Goal: Task Accomplishment & Management: Manage account settings

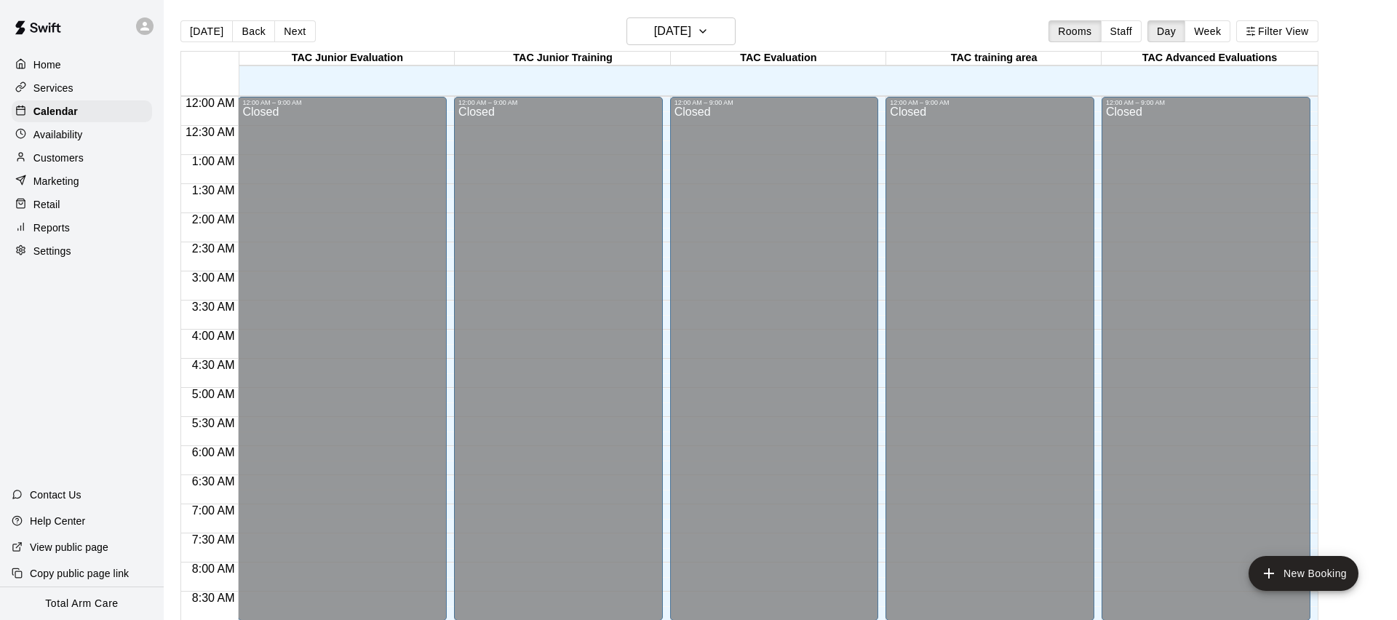
scroll to position [698, 0]
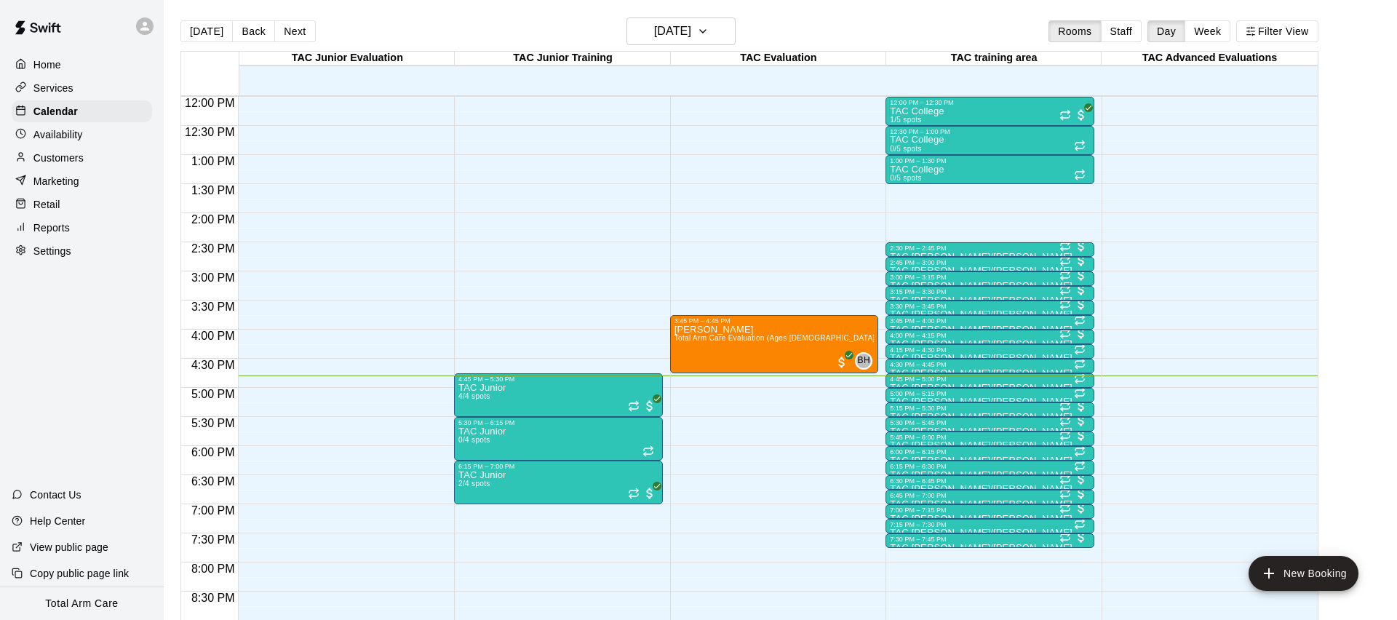
drag, startPoint x: 395, startPoint y: 20, endPoint x: 375, endPoint y: 3, distance: 26.8
click at [395, 20] on div "Today Back Next Monday Oct 13 Rooms Staff Day Week Filter View" at bounding box center [749, 33] width 1138 height 33
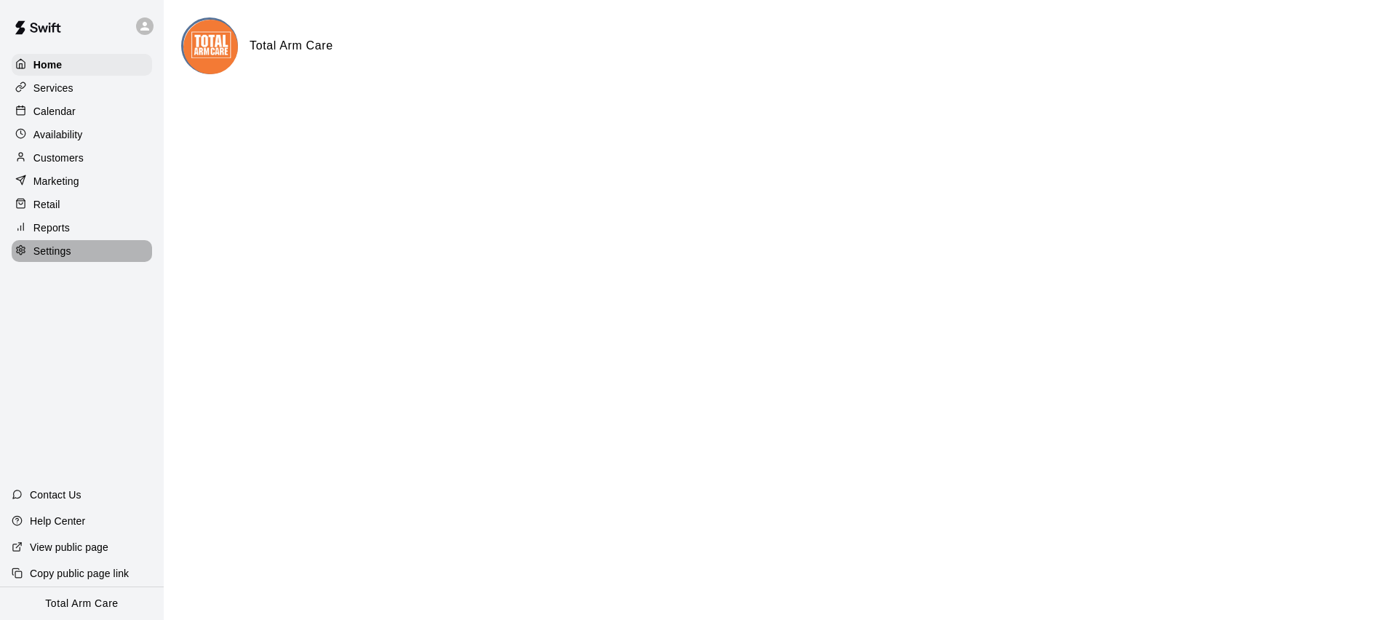
click at [66, 259] on div "Settings" at bounding box center [82, 251] width 140 height 22
select select "**"
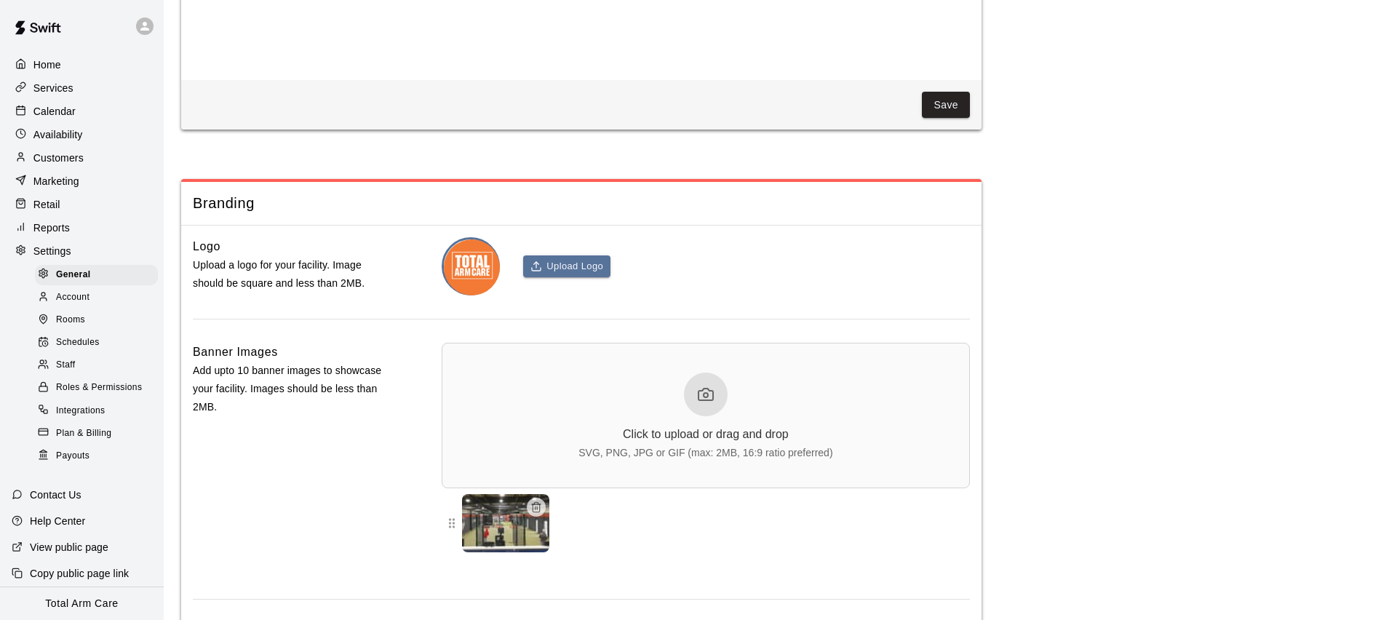
scroll to position [2952, 0]
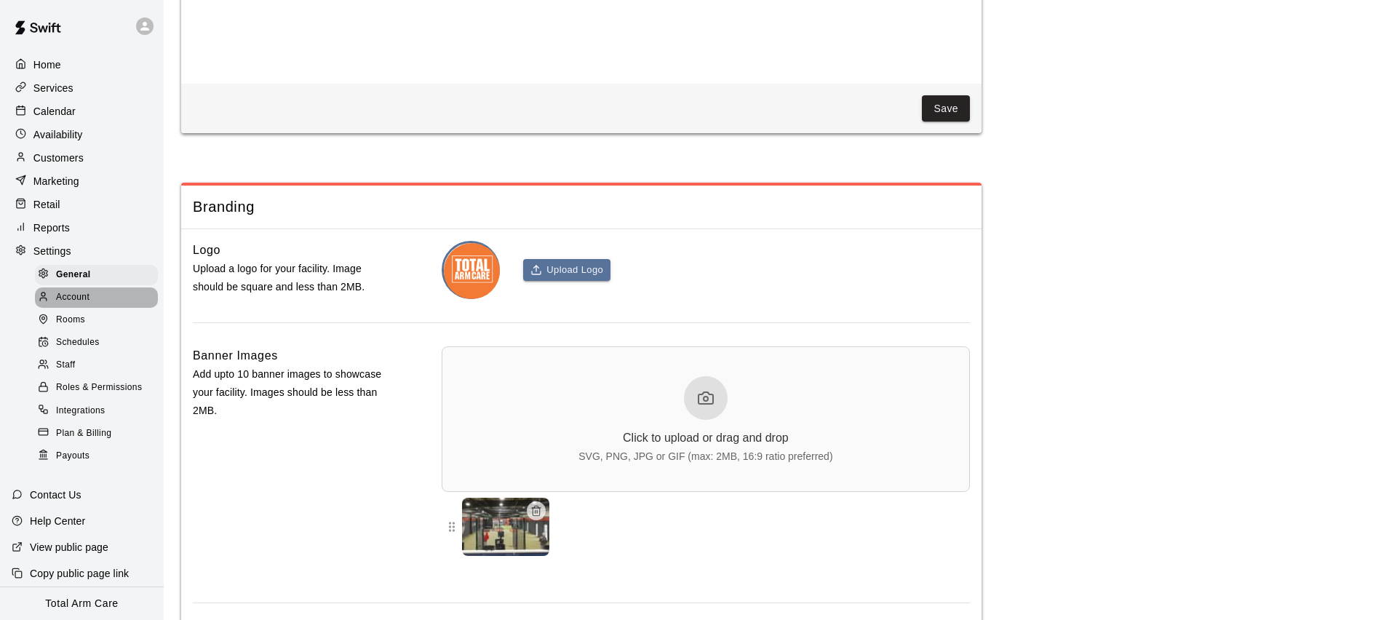
click at [71, 295] on span "Account" at bounding box center [72, 297] width 33 height 15
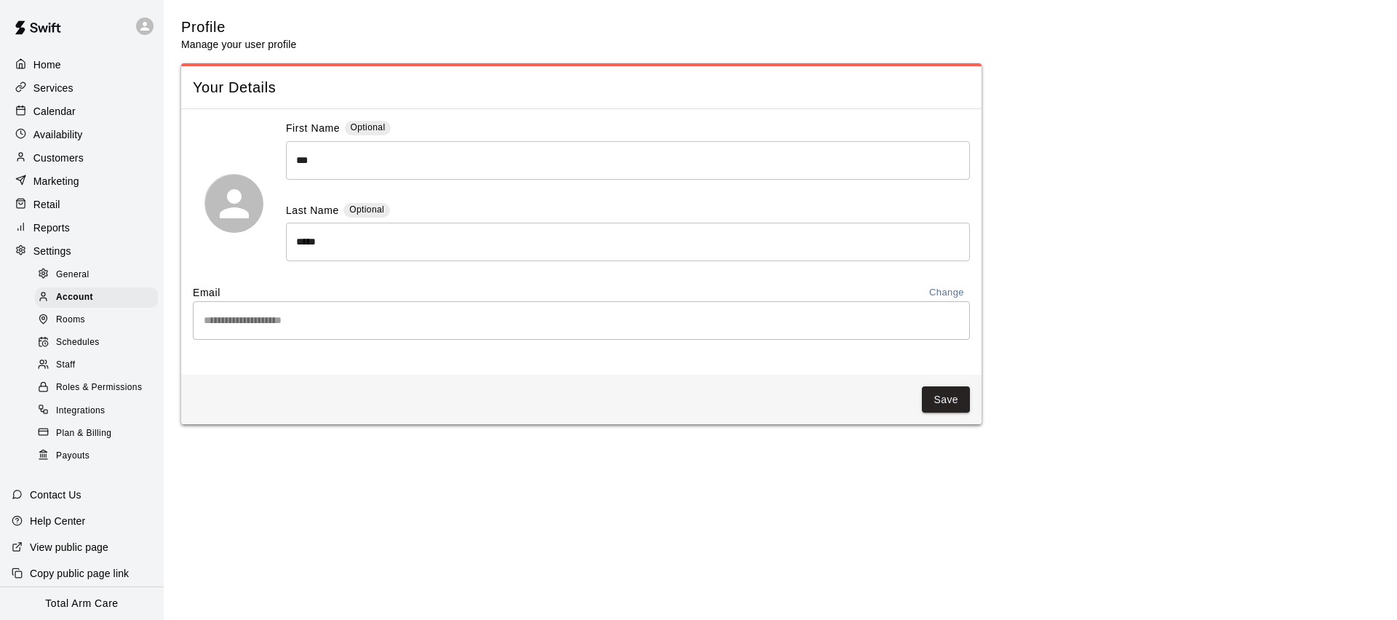
click at [47, 240] on div "Settings" at bounding box center [82, 251] width 140 height 22
select select "**"
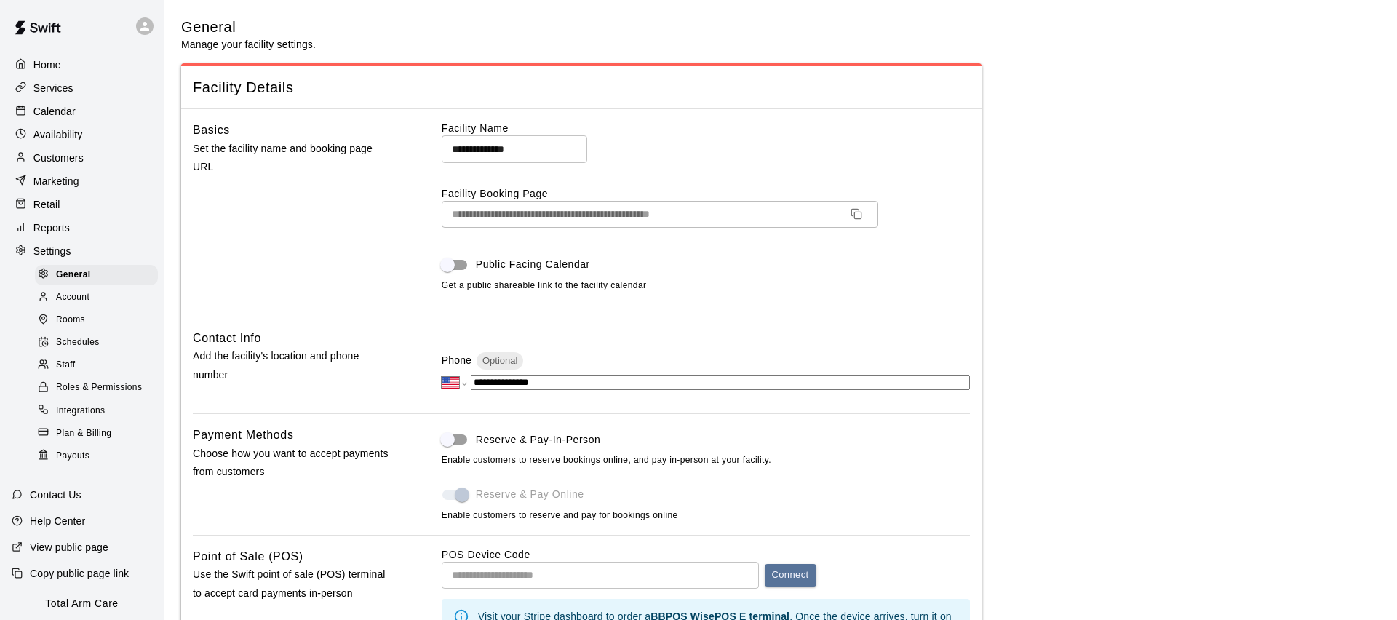
scroll to position [3140, 0]
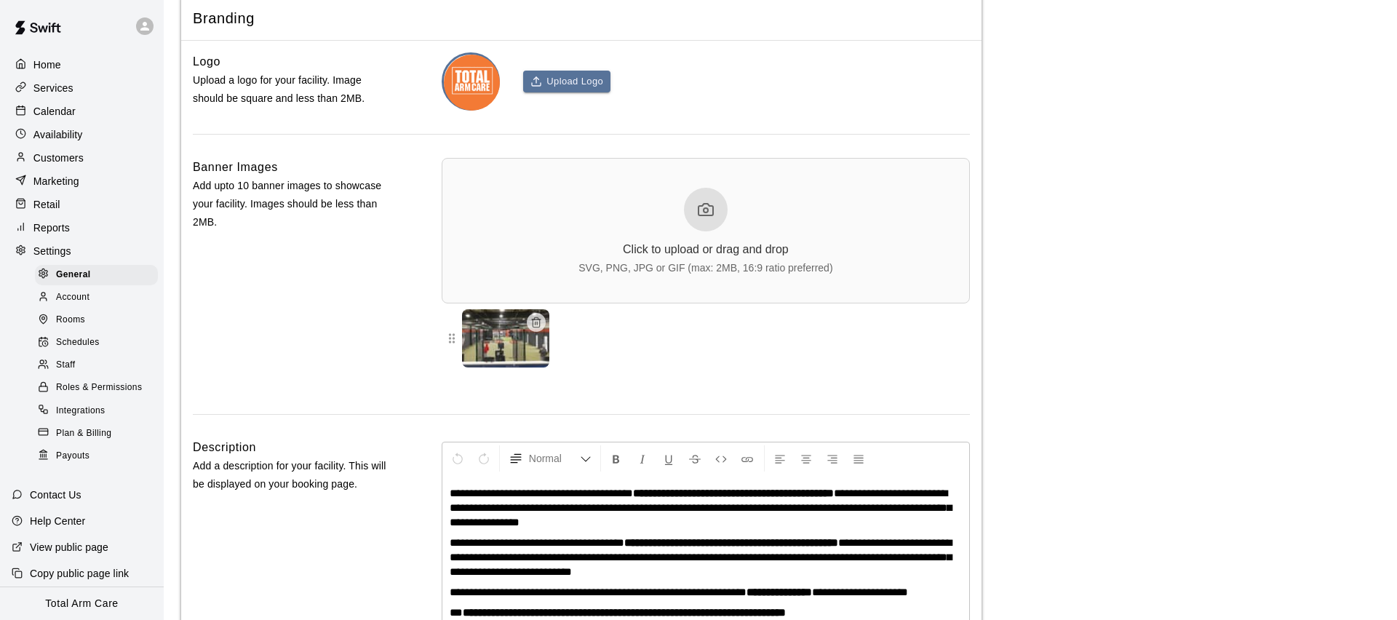
click at [289, 252] on div "Banner Images Add upto 10 banner images to showcase your facility. Images shoul…" at bounding box center [294, 274] width 202 height 233
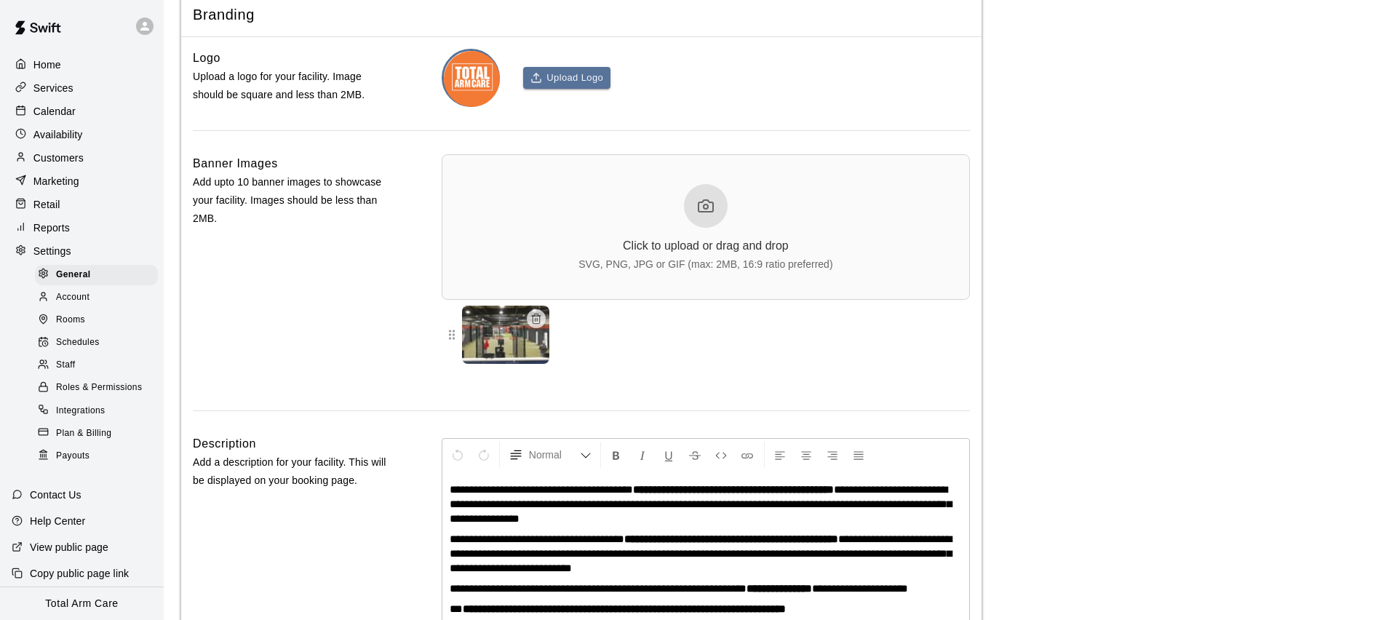
drag, startPoint x: 37, startPoint y: 122, endPoint x: 24, endPoint y: 124, distance: 13.3
click at [37, 121] on div "Home Services Calendar Availability Customers Marketing Retail Reports Settings…" at bounding box center [82, 259] width 164 height 415
click at [33, 116] on p "Calendar" at bounding box center [54, 111] width 42 height 15
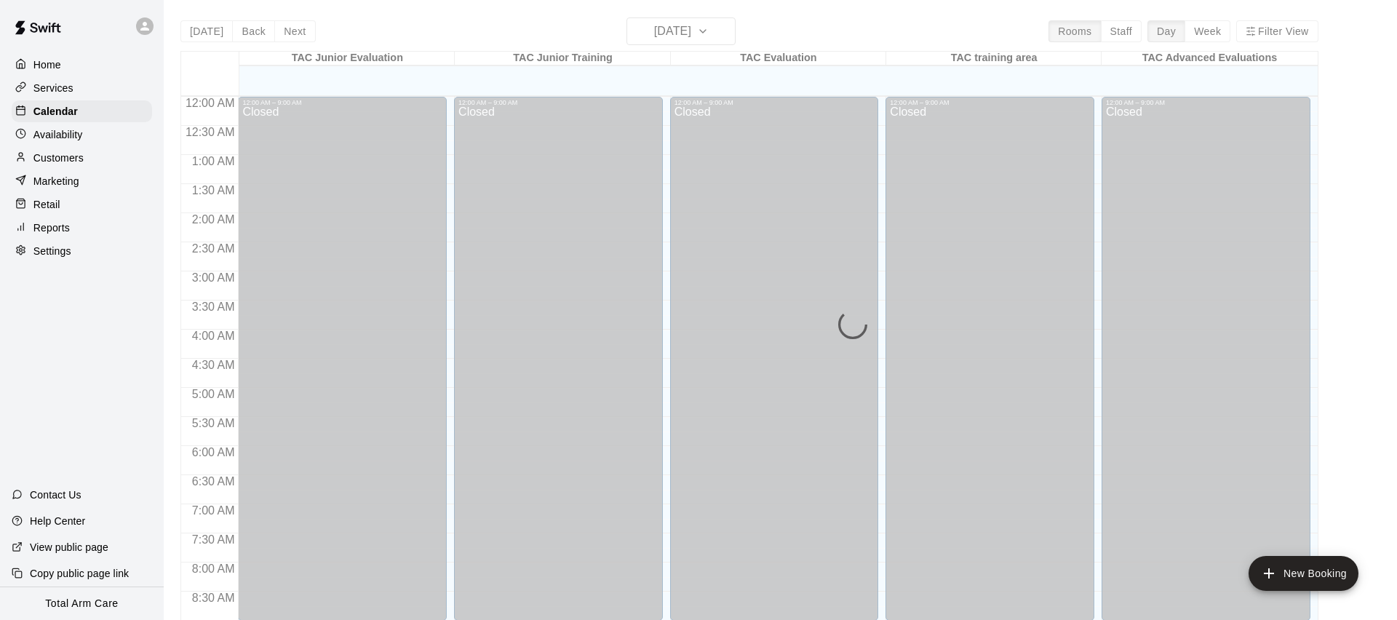
scroll to position [813, 0]
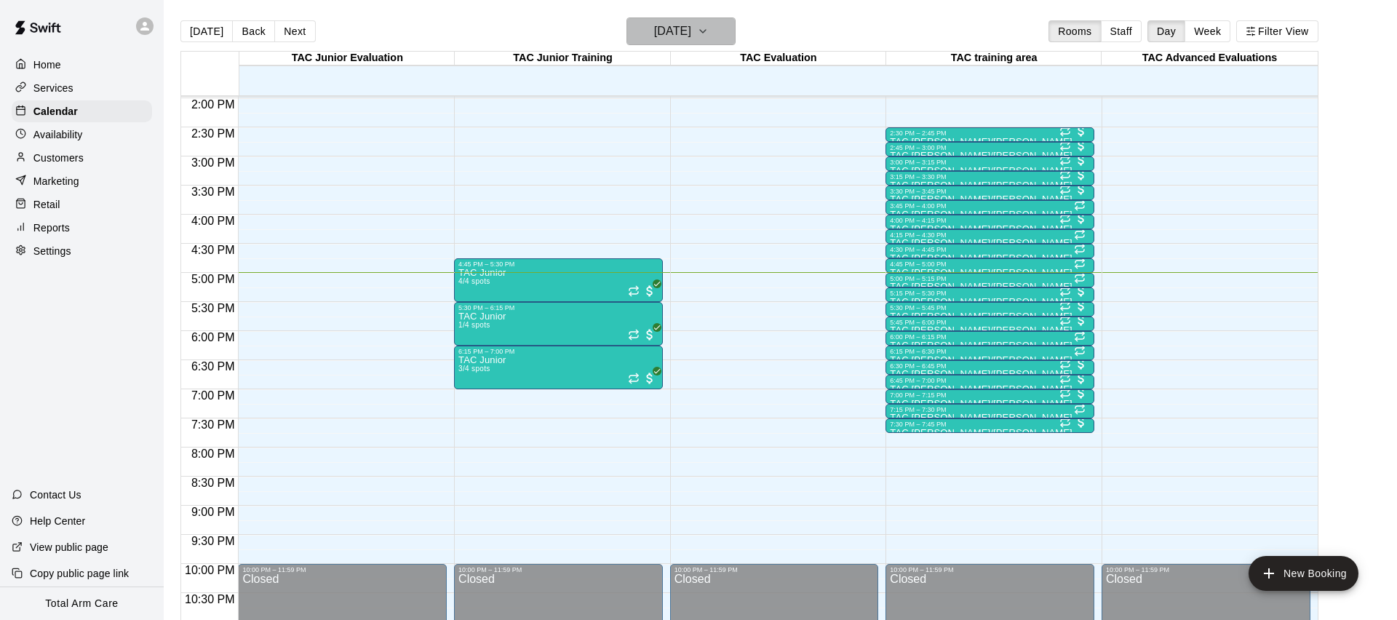
click at [666, 34] on h6 "[DATE]" at bounding box center [672, 31] width 37 height 20
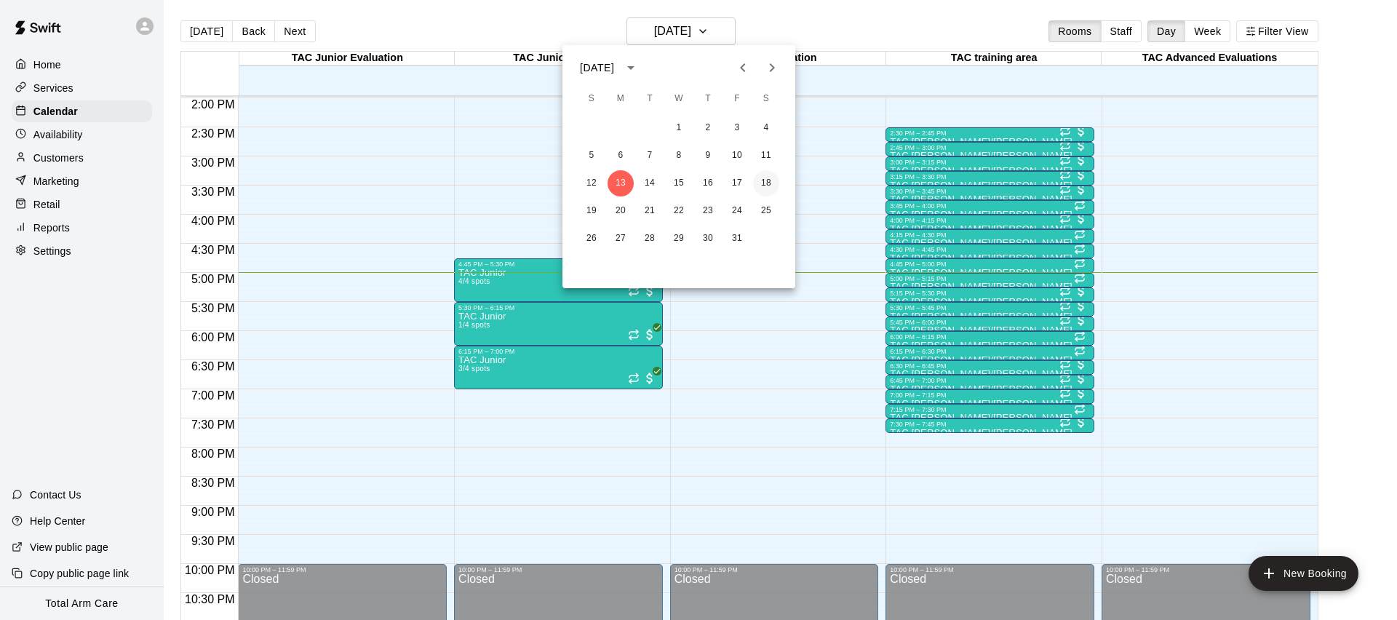
click at [763, 185] on button "18" at bounding box center [766, 183] width 26 height 26
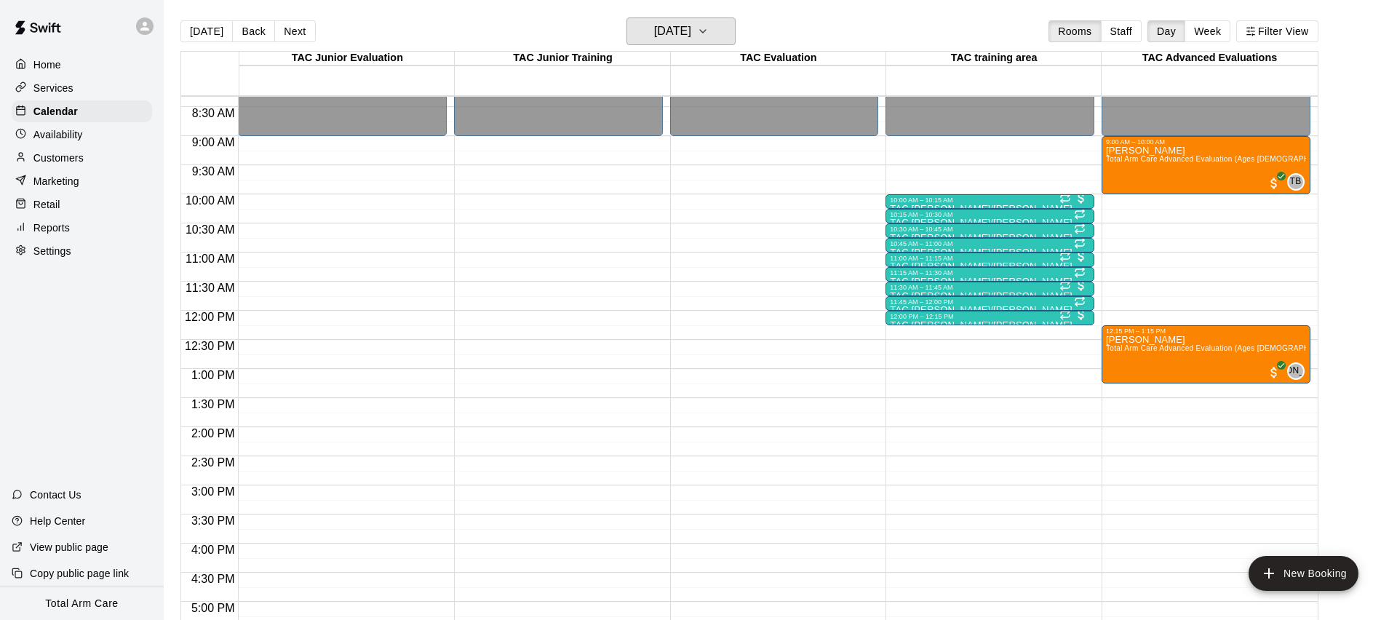
scroll to position [481, 0]
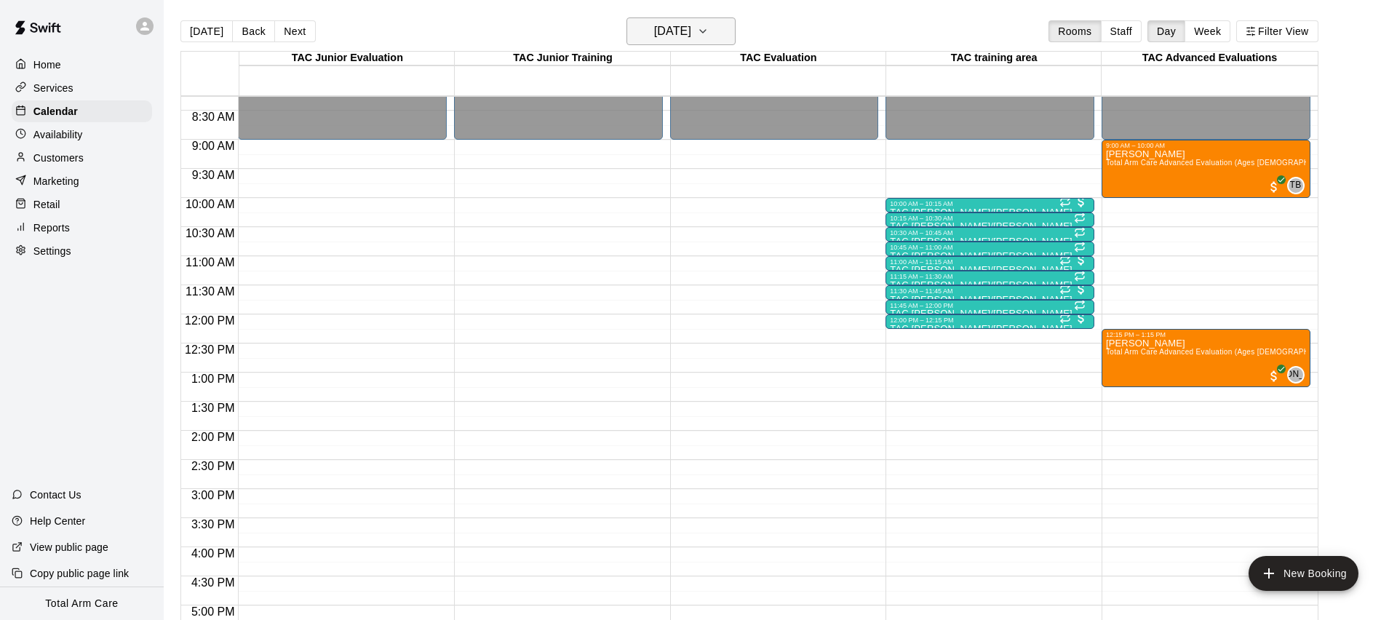
click at [690, 28] on h6 "[DATE]" at bounding box center [672, 31] width 37 height 20
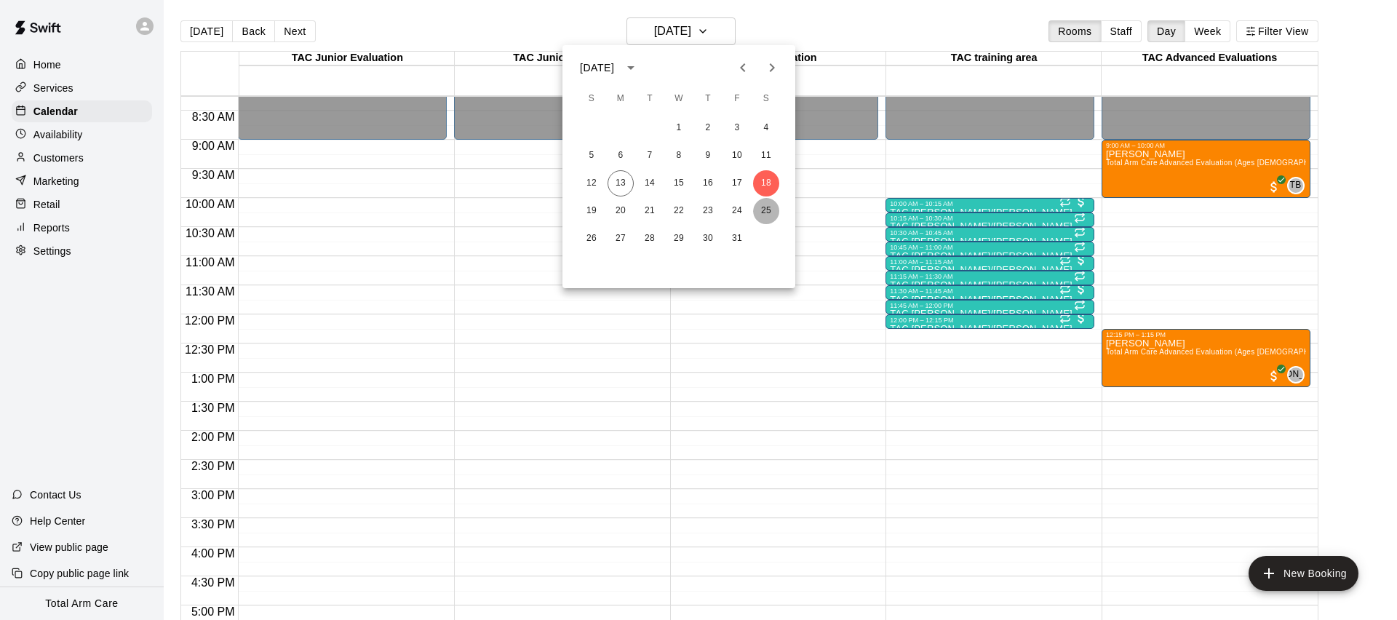
click at [765, 209] on button "25" at bounding box center [766, 211] width 26 height 26
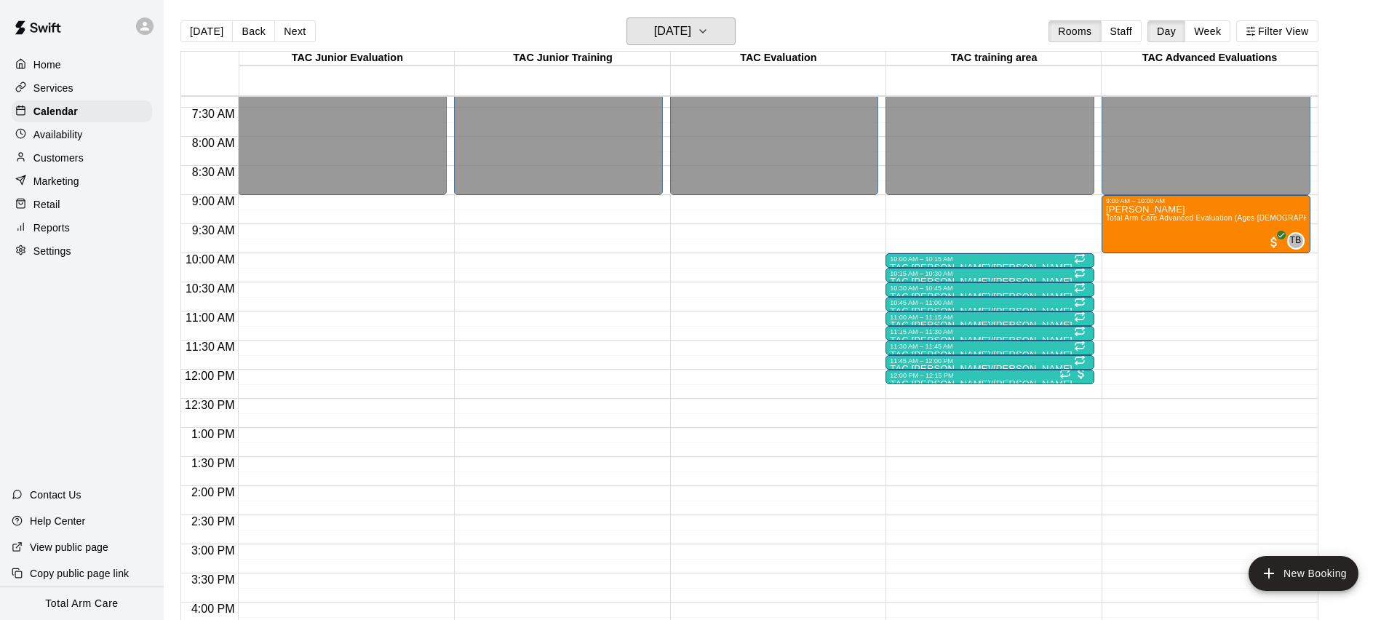
scroll to position [425, 0]
click at [691, 26] on h6 "[DATE]" at bounding box center [672, 31] width 37 height 20
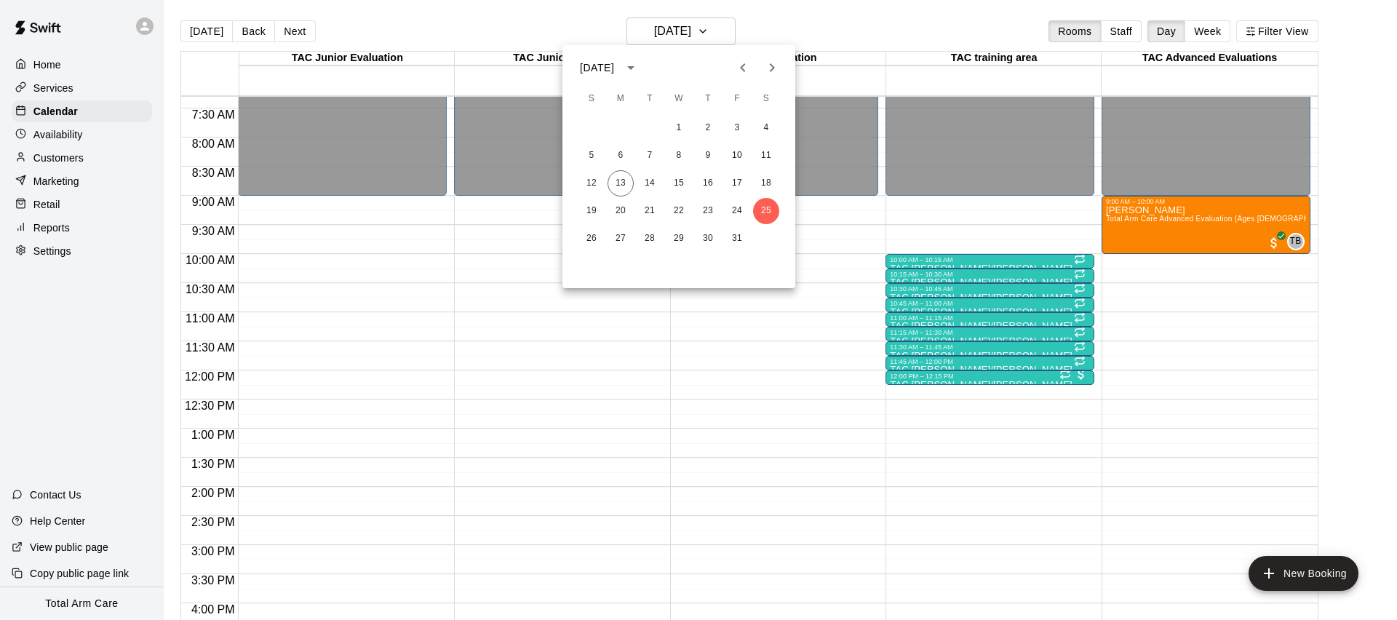
click at [767, 71] on icon "Next month" at bounding box center [771, 67] width 17 height 17
click at [771, 135] on button "1" at bounding box center [766, 128] width 26 height 26
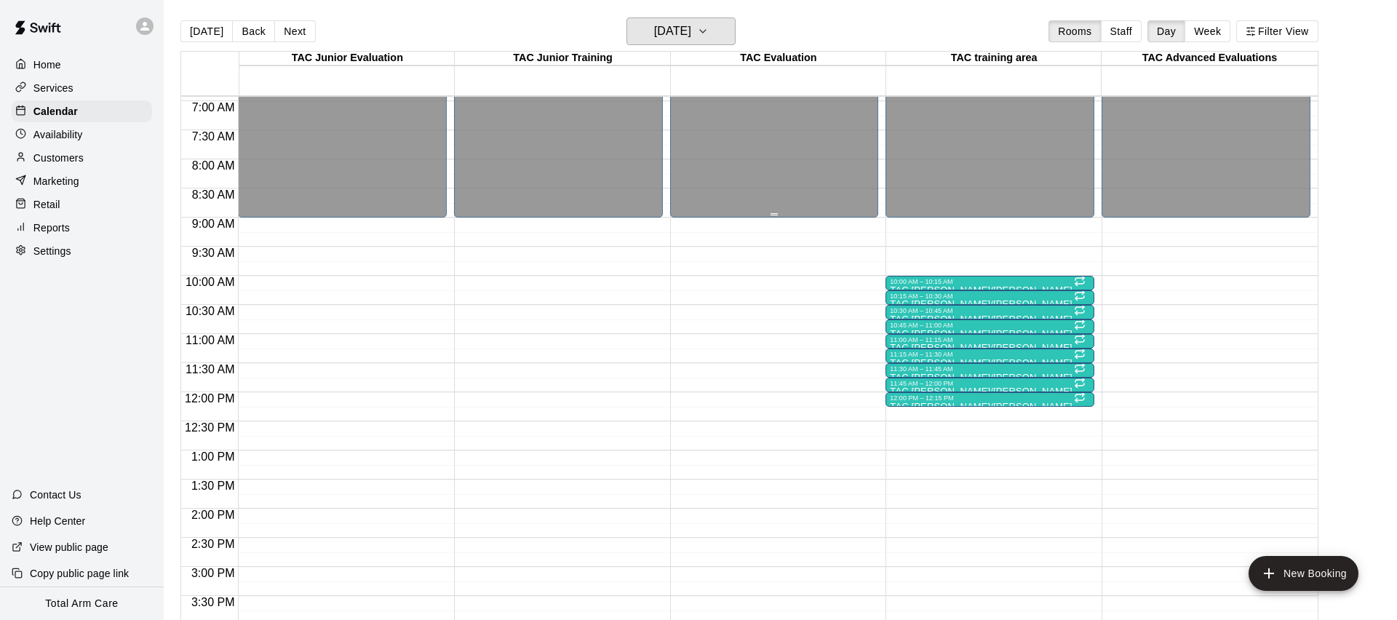
scroll to position [402, 0]
click at [194, 30] on button "[DATE]" at bounding box center [206, 31] width 52 height 22
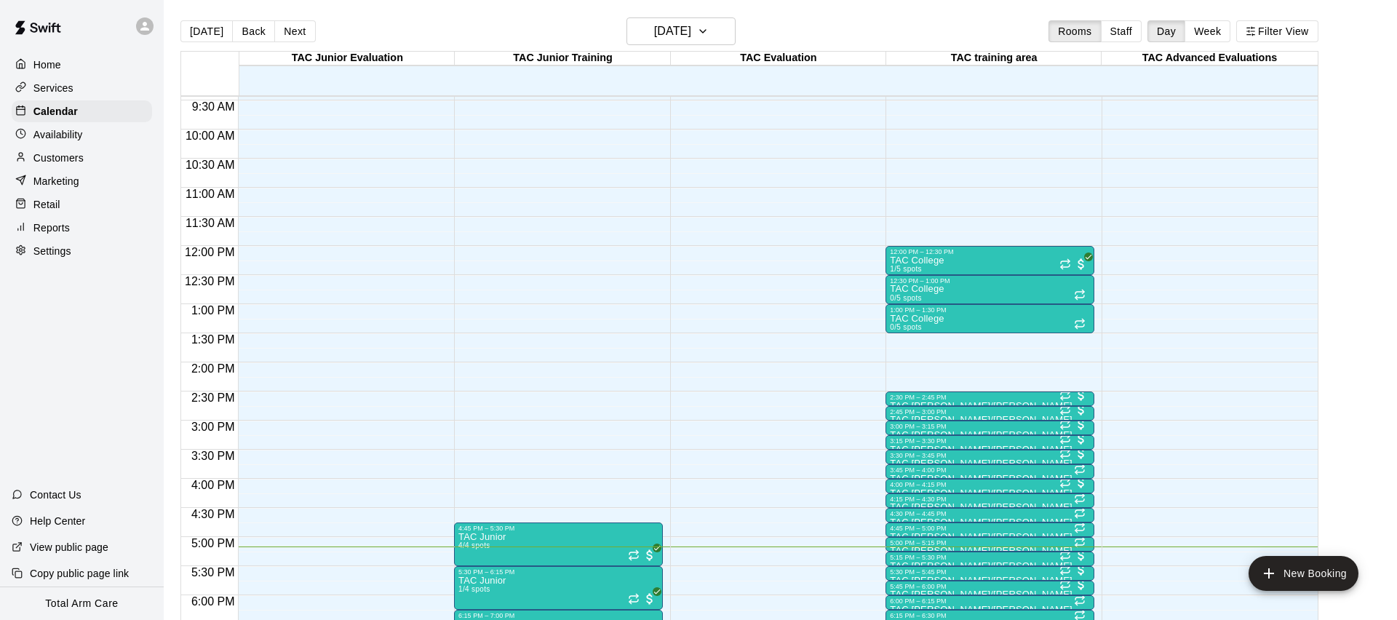
scroll to position [551, 0]
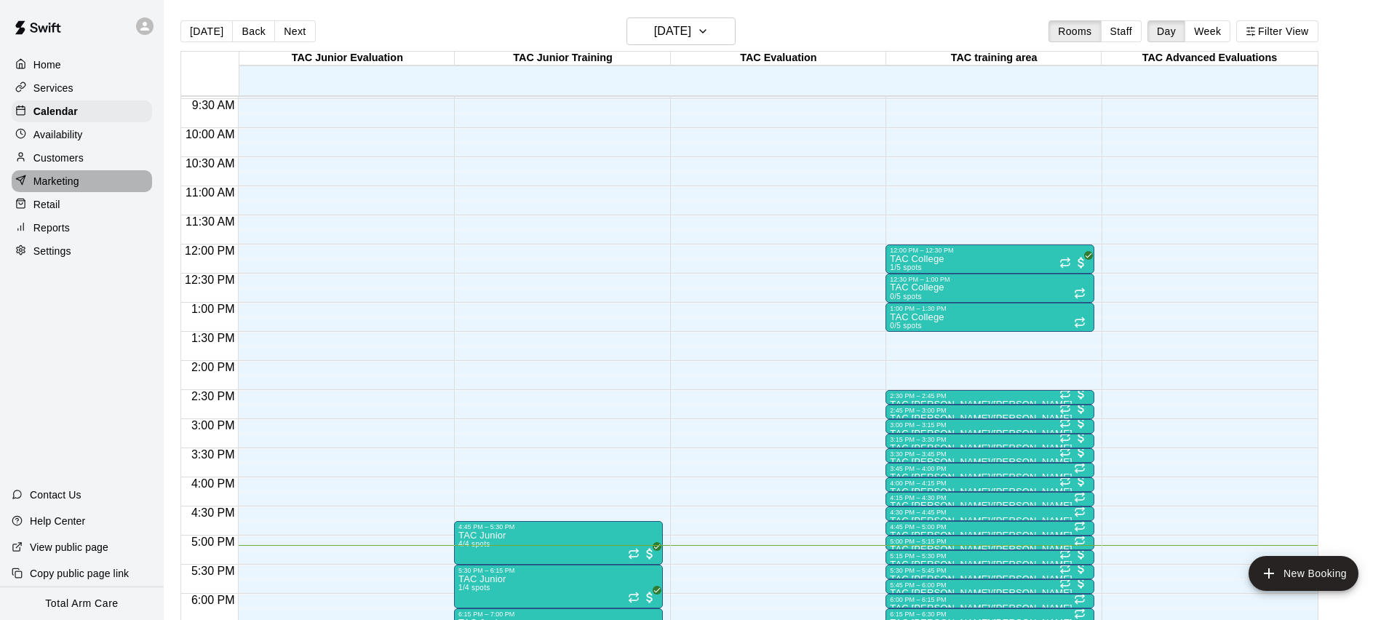
click at [37, 177] on p "Marketing" at bounding box center [56, 181] width 46 height 15
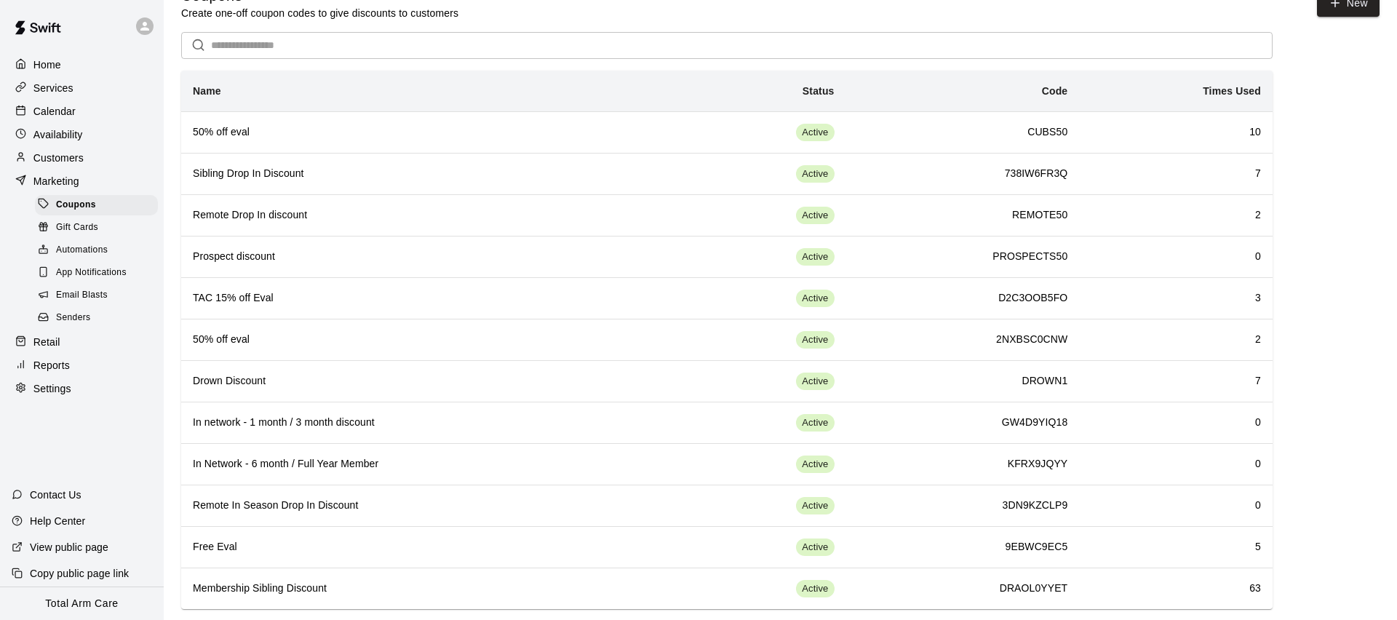
scroll to position [49, 0]
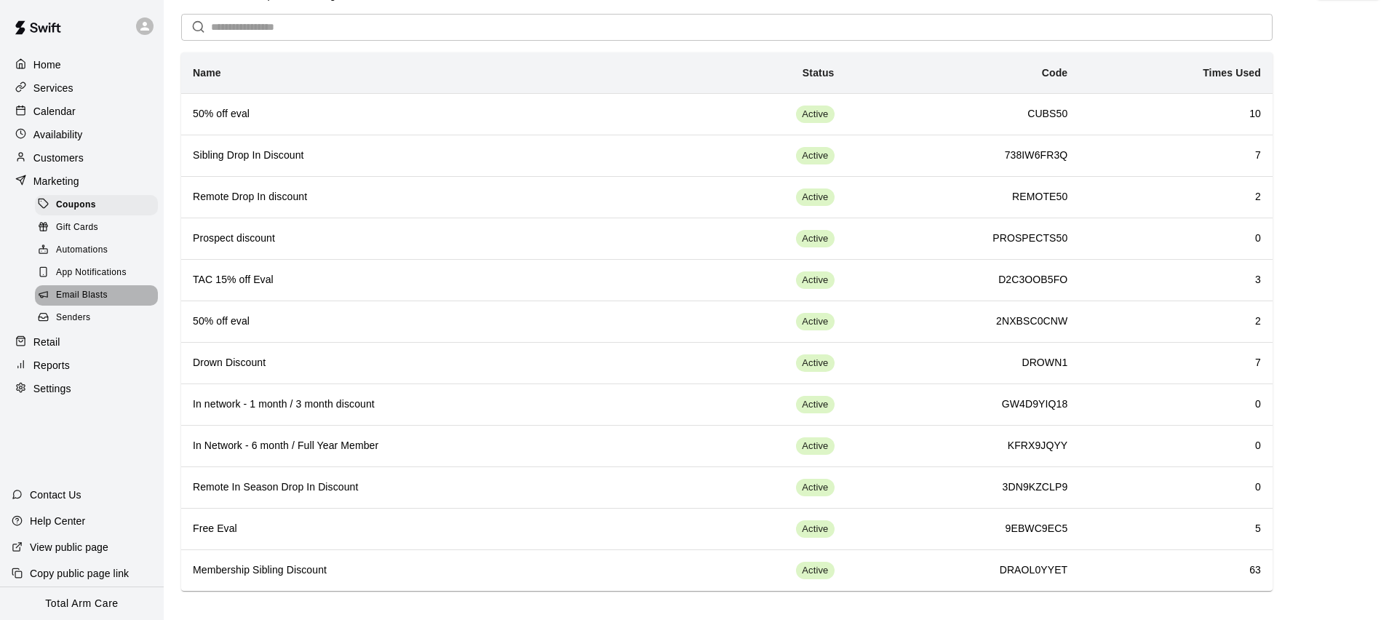
click at [80, 294] on span "Email Blasts" at bounding box center [82, 295] width 52 height 15
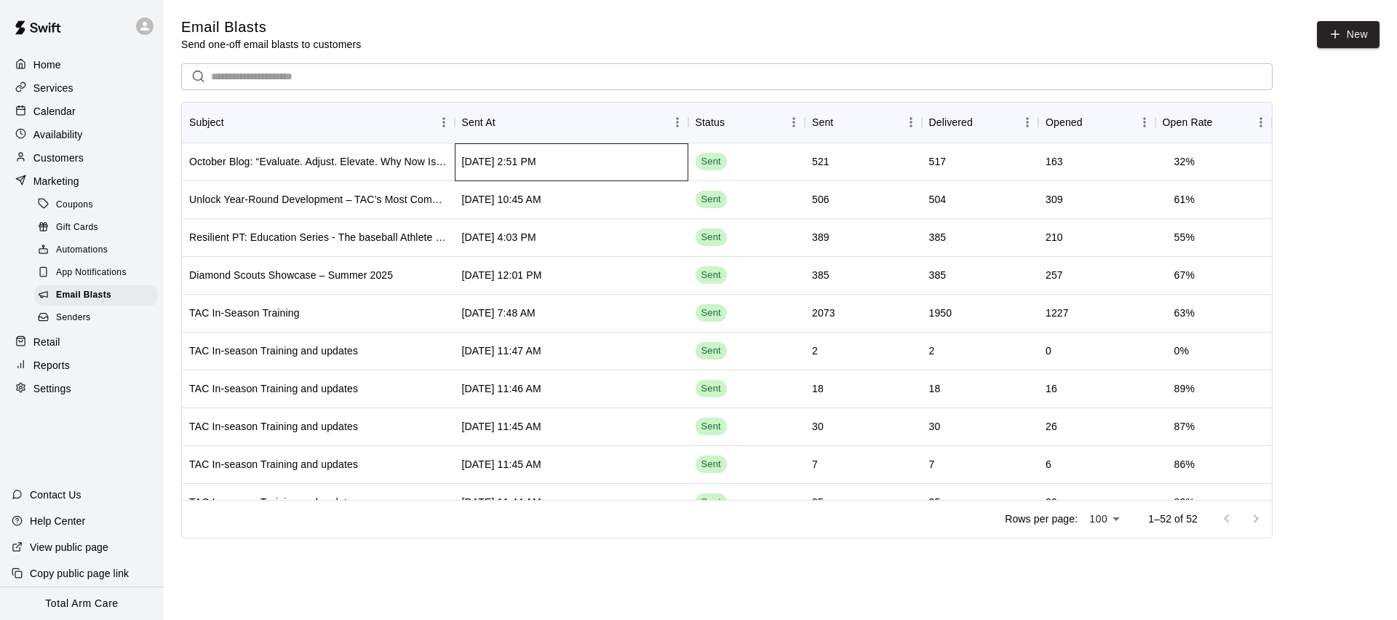
click at [586, 169] on div "[DATE] 2:51 PM" at bounding box center [571, 162] width 233 height 38
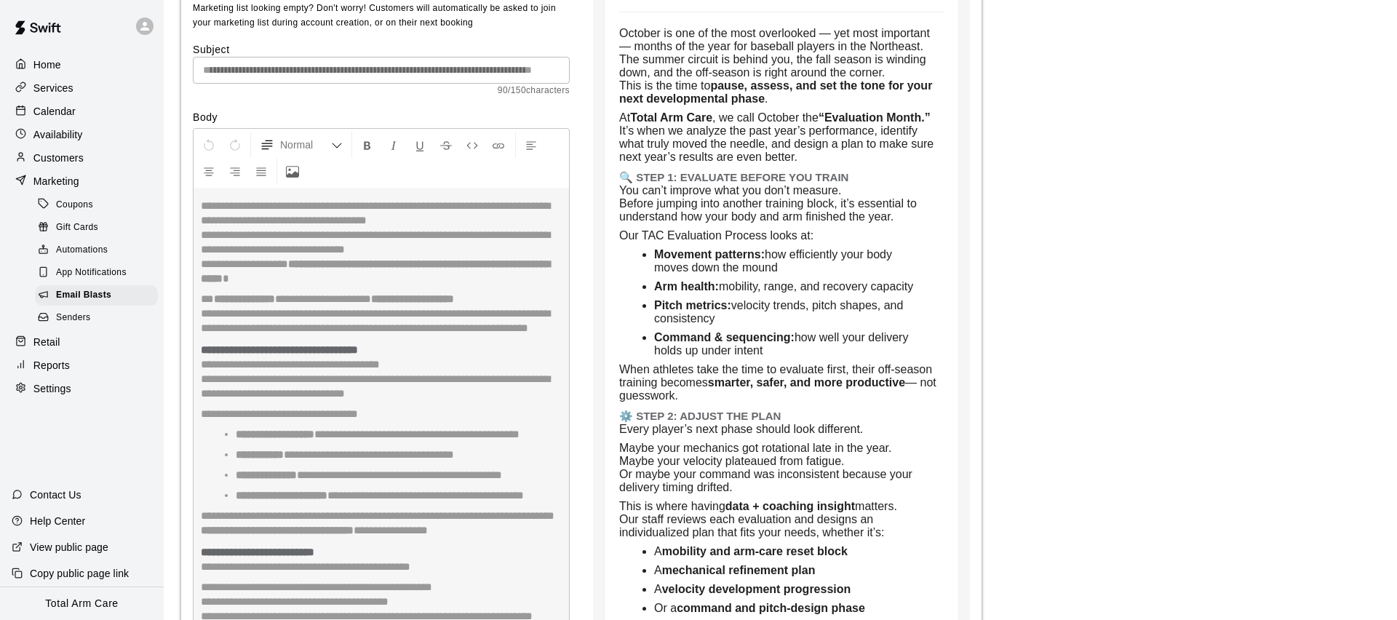
scroll to position [4259, 0]
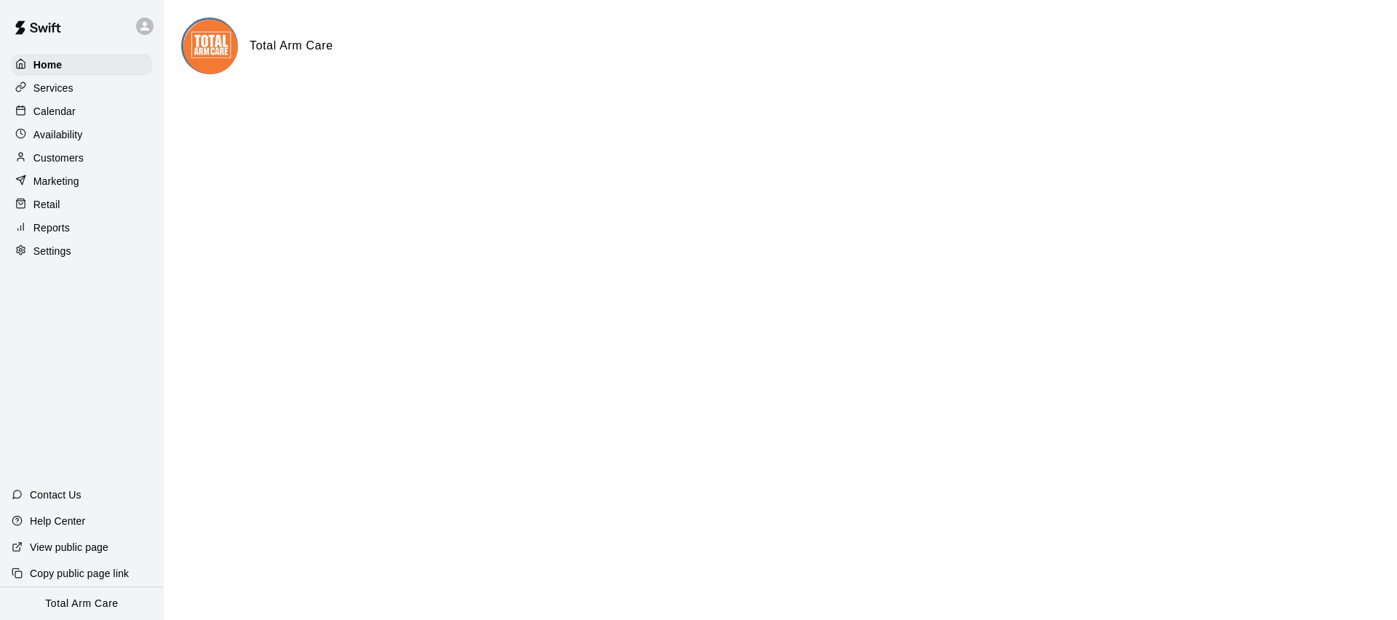
click at [55, 111] on p "Calendar" at bounding box center [54, 111] width 42 height 15
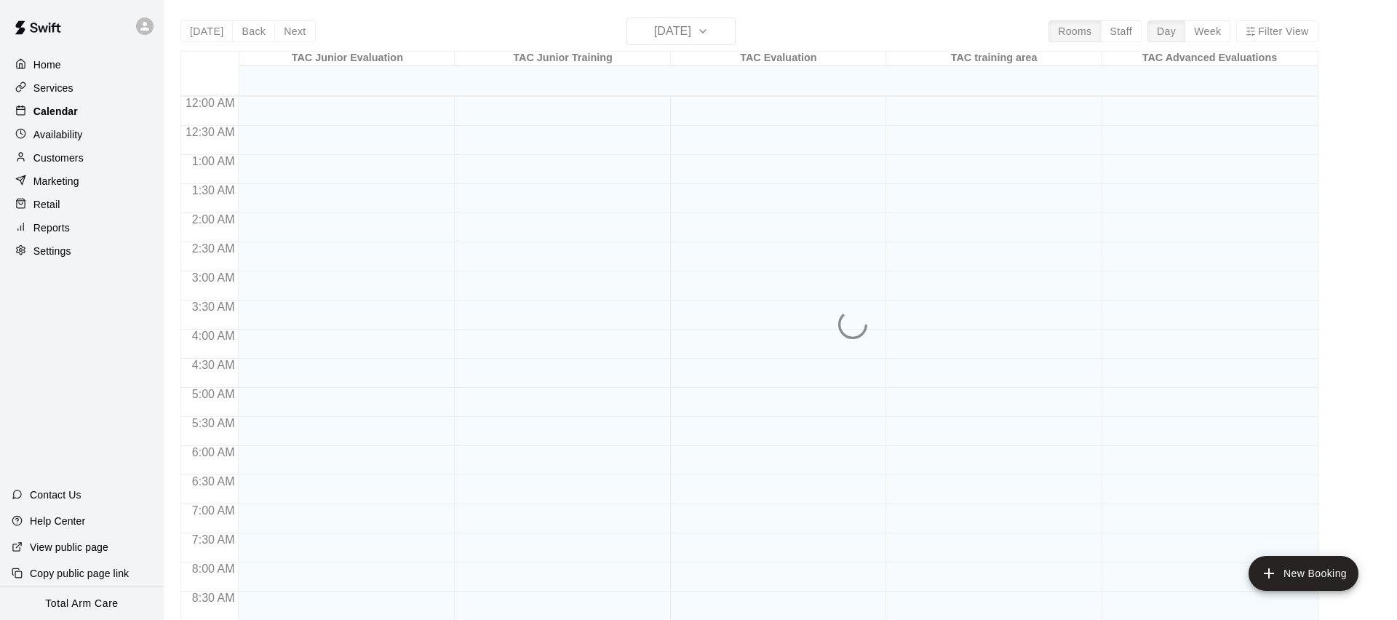
scroll to position [813, 0]
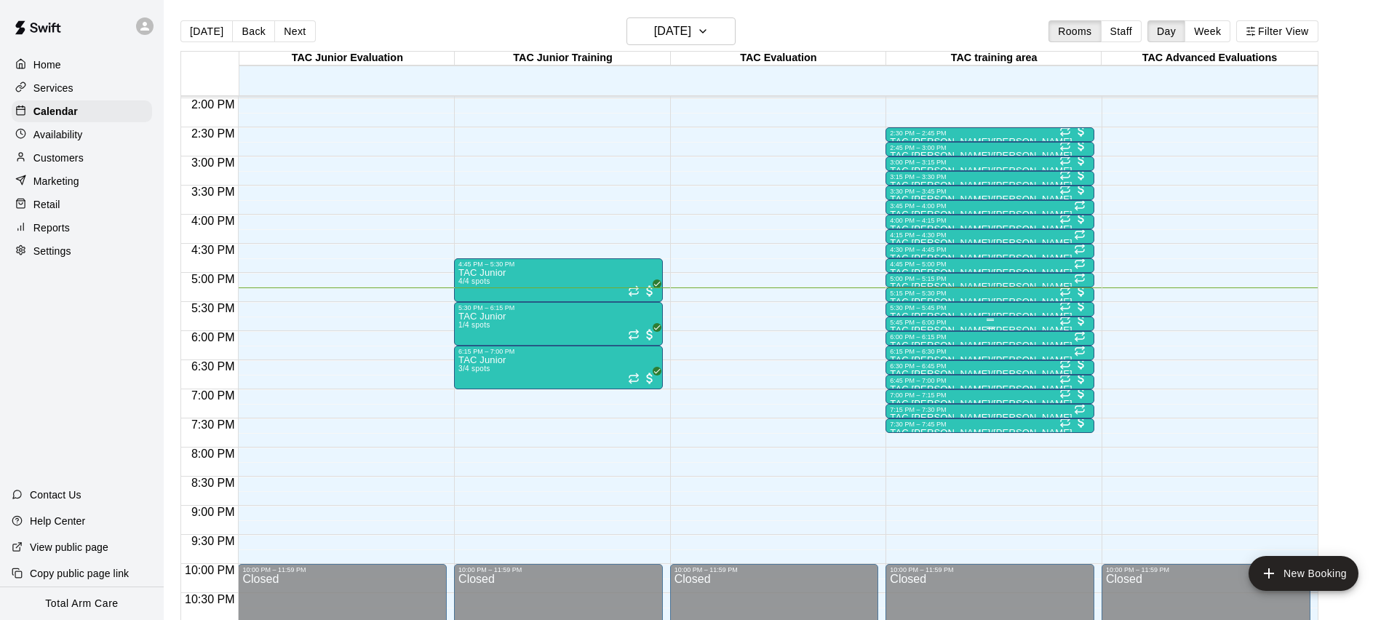
click at [935, 321] on div "5:45 PM – 6:00 PM" at bounding box center [990, 322] width 200 height 7
click at [904, 367] on img "edit" at bounding box center [905, 367] width 17 height 17
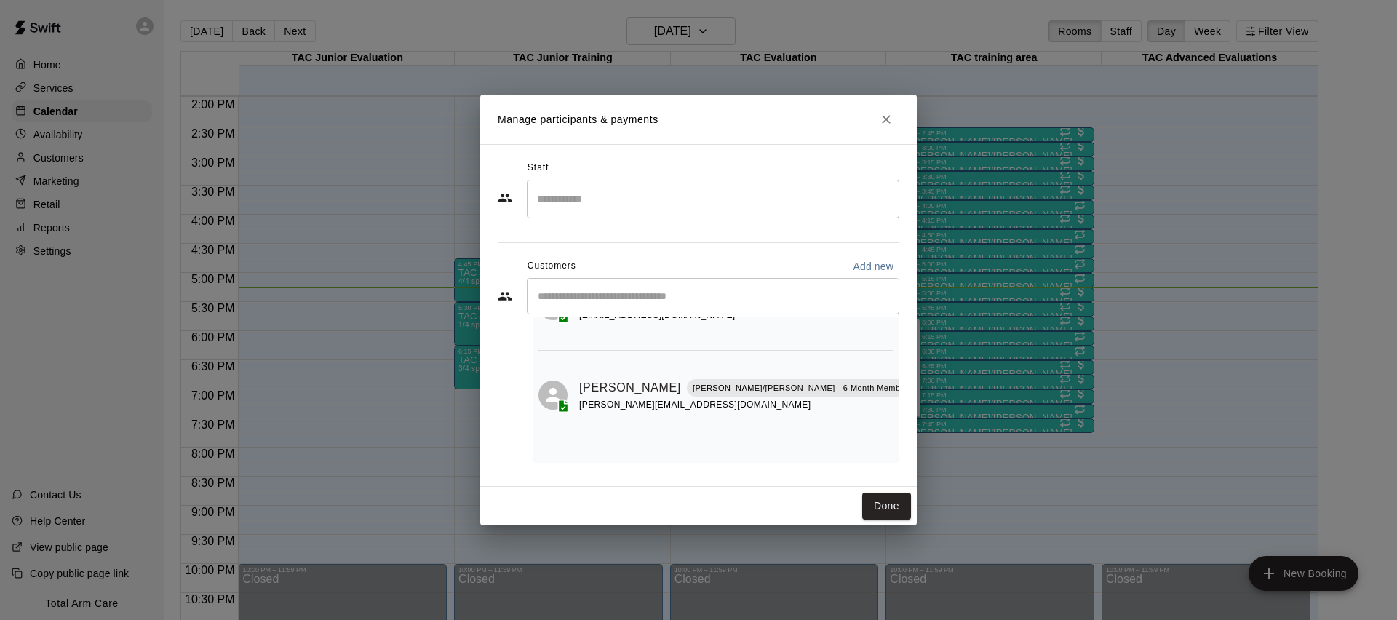
scroll to position [139, 0]
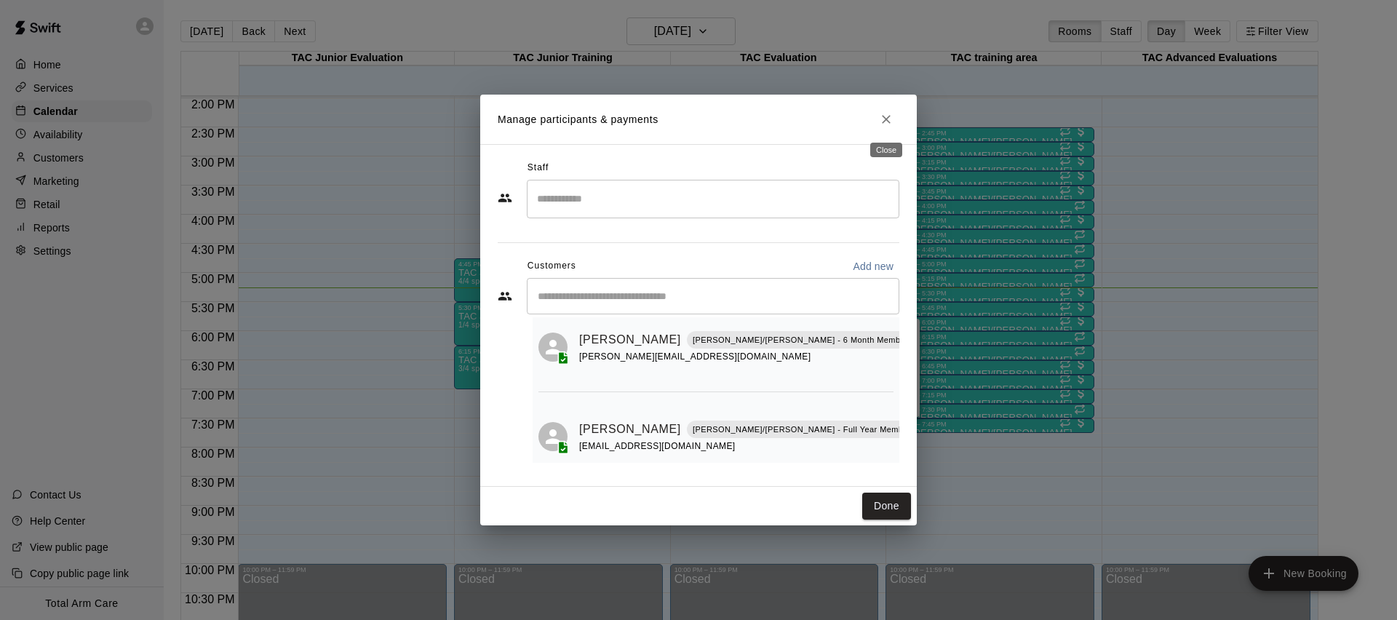
click at [891, 115] on icon "Close" at bounding box center [886, 119] width 15 height 15
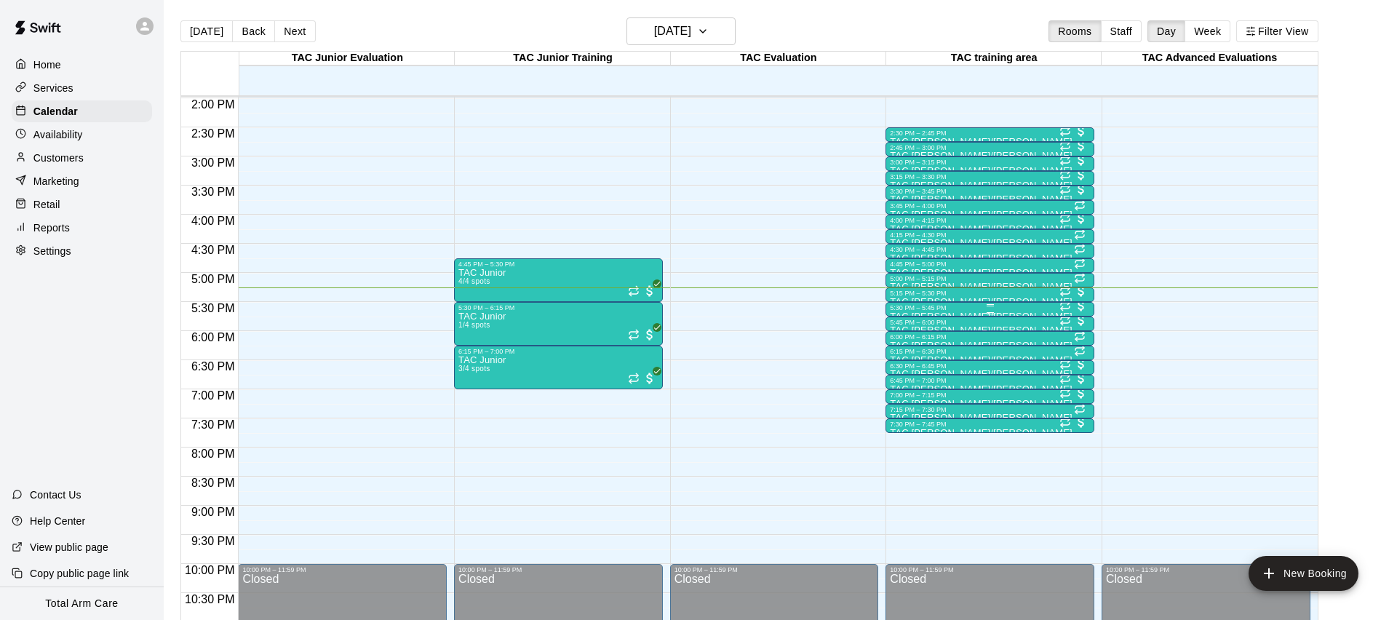
click at [931, 308] on div "5:30 PM – 5:45 PM" at bounding box center [990, 307] width 200 height 7
click at [911, 355] on img "edit" at bounding box center [905, 353] width 17 height 17
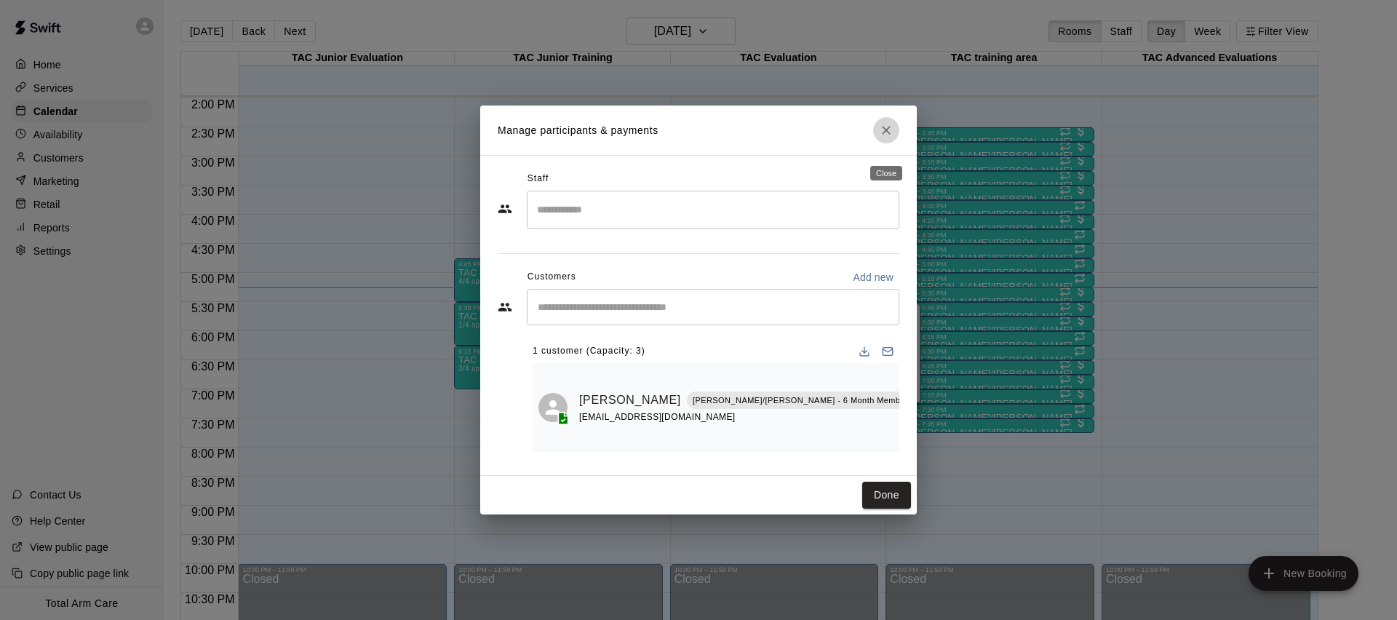
click at [885, 137] on icon "Close" at bounding box center [886, 130] width 15 height 15
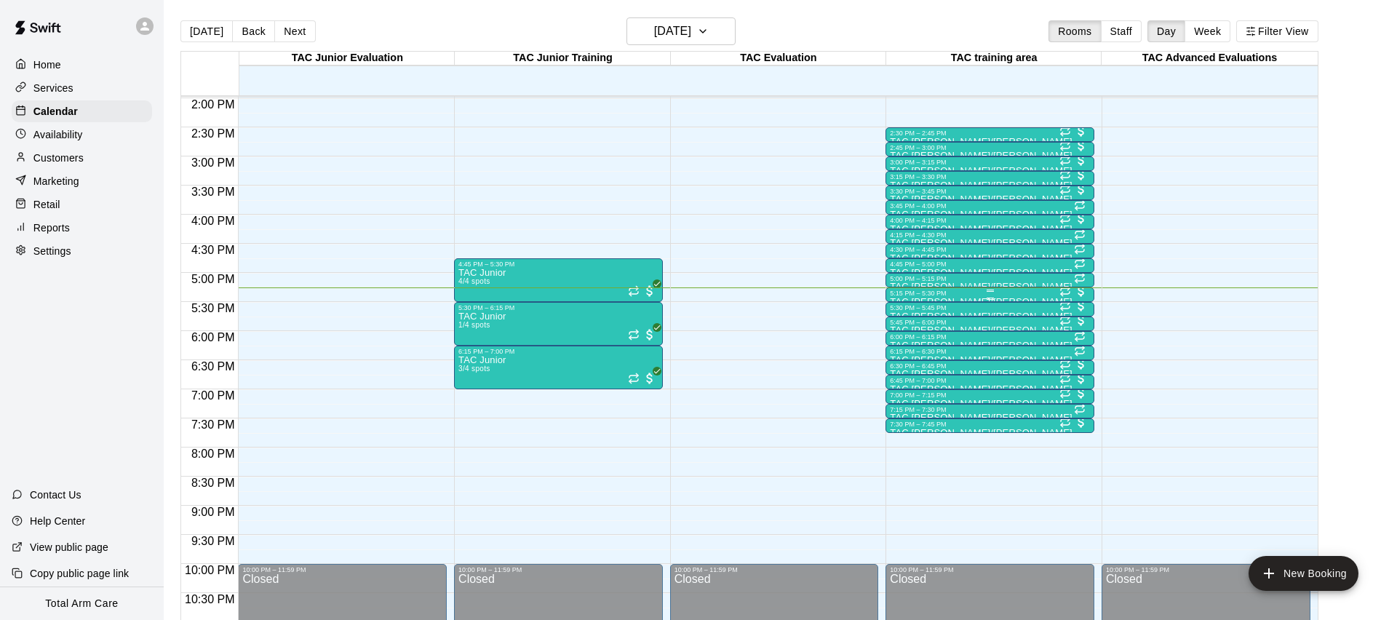
click at [906, 295] on div "5:15 PM – 5:30 PM" at bounding box center [990, 292] width 200 height 7
click at [904, 337] on img "edit" at bounding box center [905, 338] width 17 height 17
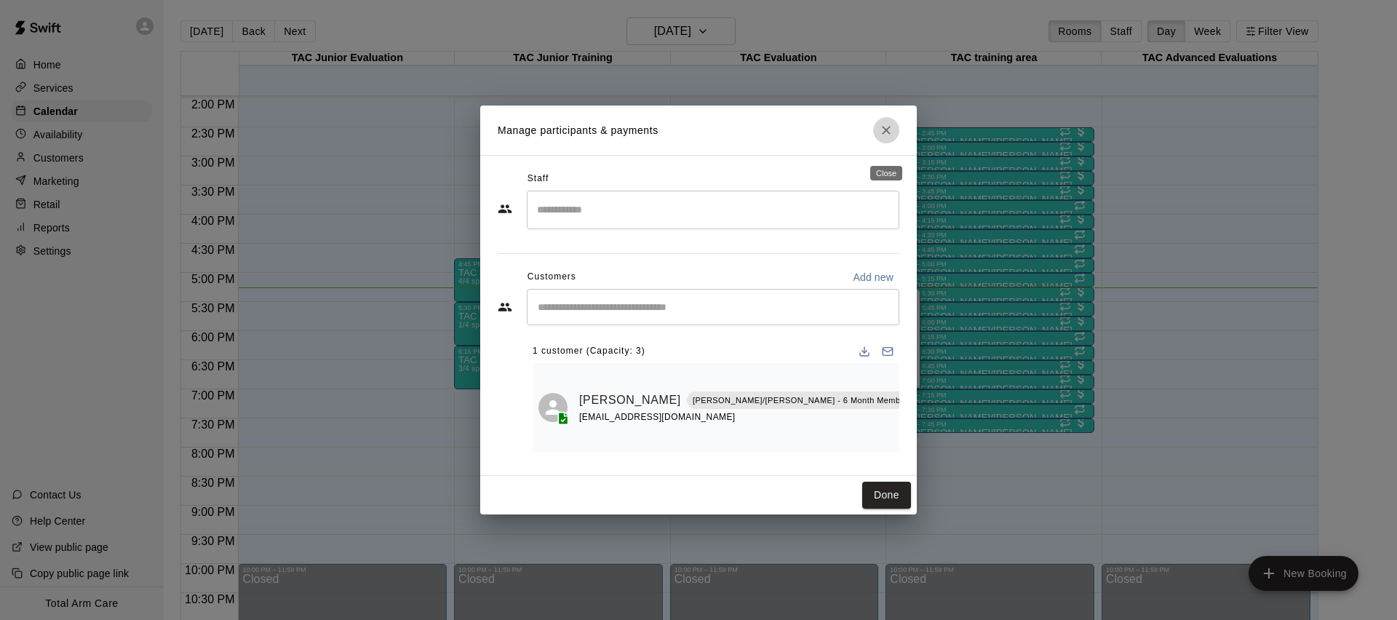
click at [884, 133] on button "Close" at bounding box center [886, 130] width 26 height 26
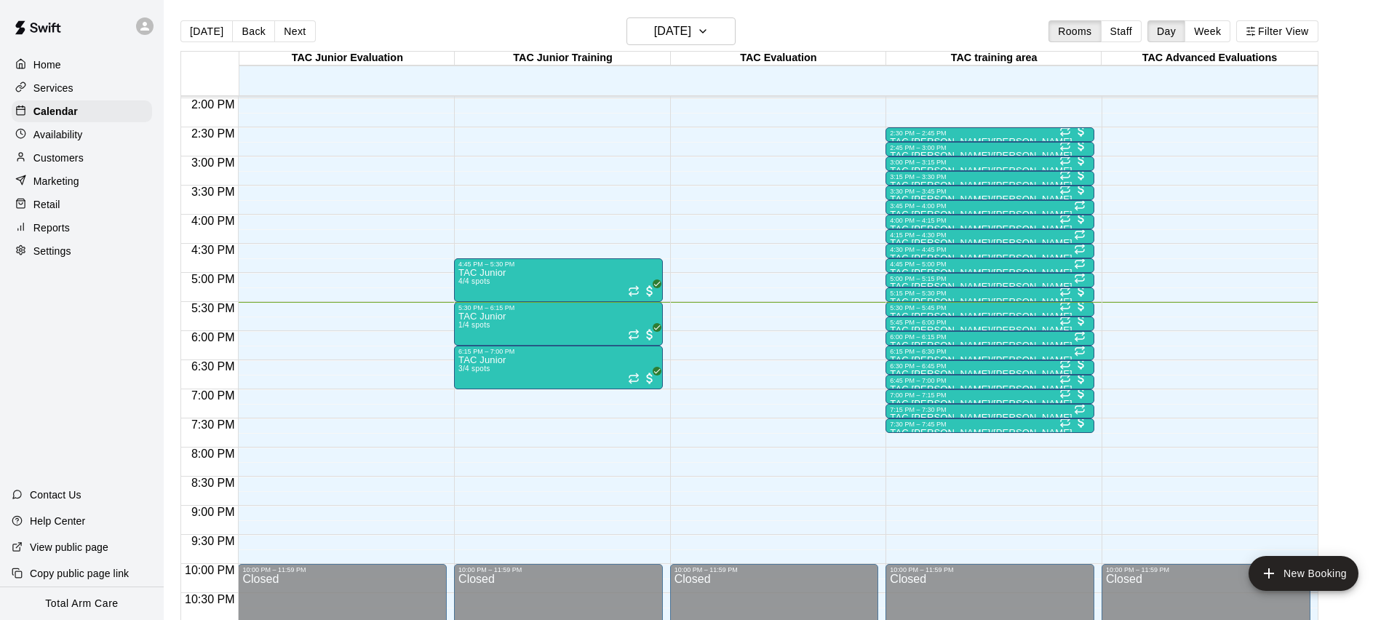
scroll to position [813, 0]
